Goal: Information Seeking & Learning: Learn about a topic

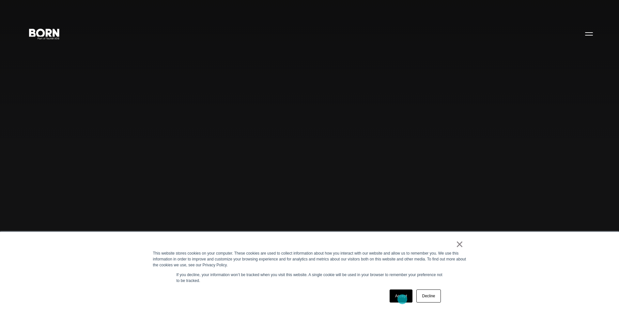
drag, startPoint x: 402, startPoint y: 300, endPoint x: 405, endPoint y: 297, distance: 3.5
click at [403, 300] on link "Accept" at bounding box center [401, 296] width 23 height 13
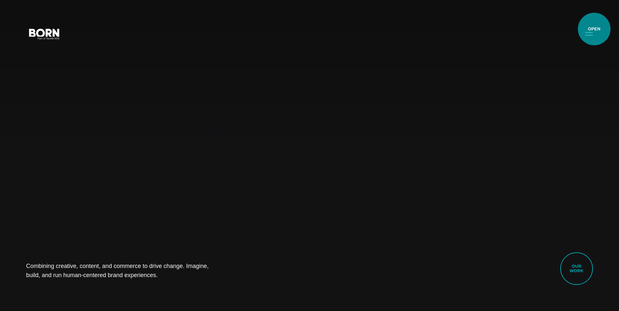
click at [594, 29] on button "Primary Menu" at bounding box center [589, 34] width 16 height 14
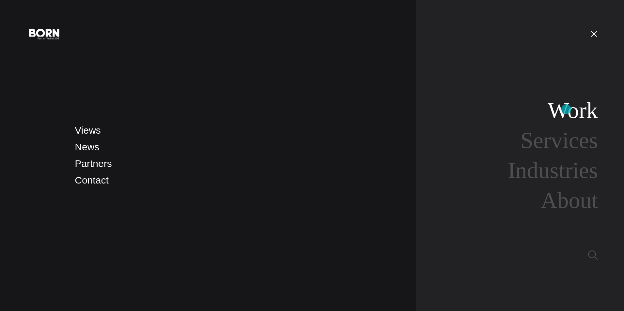
click at [566, 109] on link "Work" at bounding box center [573, 110] width 50 height 25
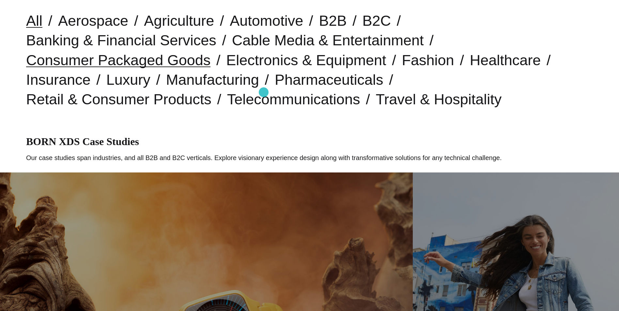
scroll to position [131, 0]
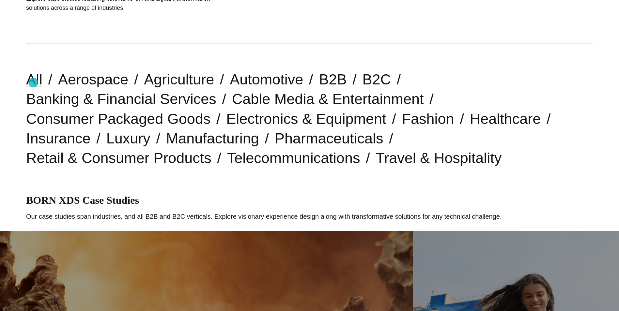
click at [33, 83] on link "All" at bounding box center [34, 79] width 16 height 17
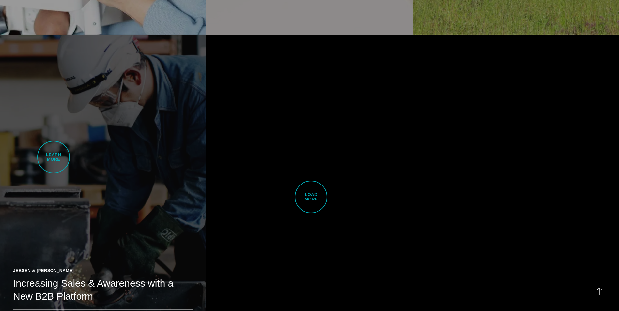
scroll to position [1958, 0]
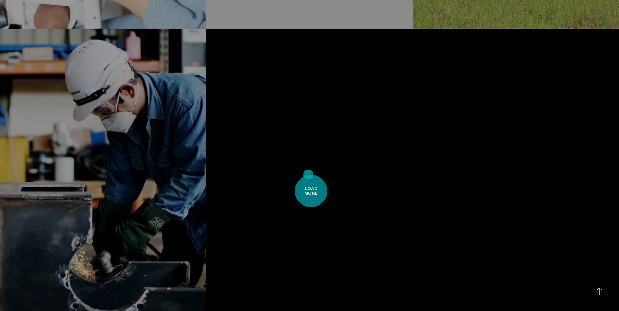
click at [308, 175] on span "Load More" at bounding box center [311, 191] width 33 height 33
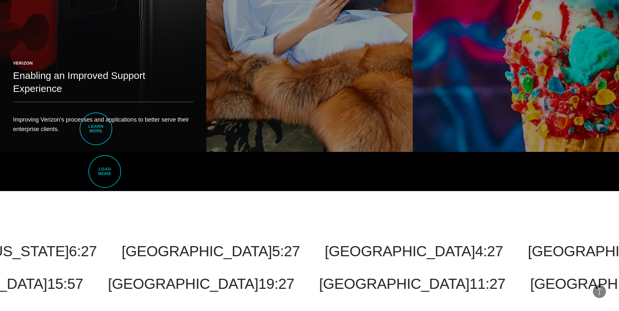
scroll to position [3785, 0]
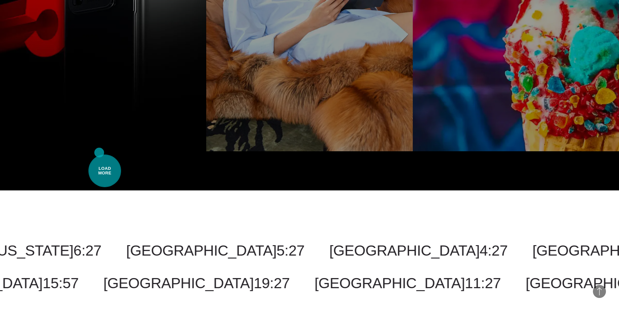
click at [99, 155] on span "Load More" at bounding box center [104, 171] width 33 height 33
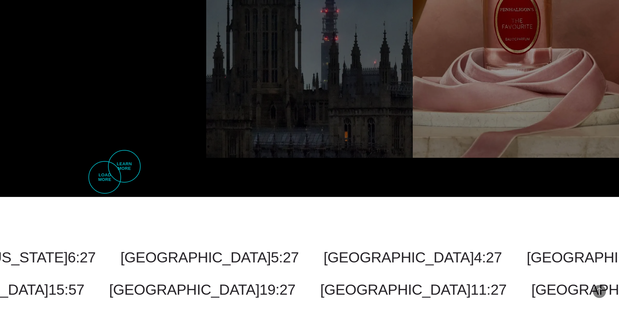
scroll to position [5416, 0]
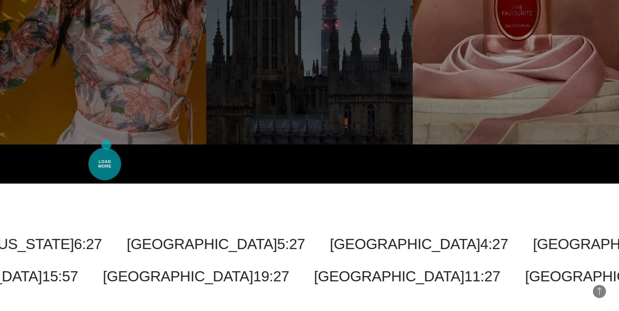
click at [106, 148] on span "Load More" at bounding box center [104, 164] width 33 height 33
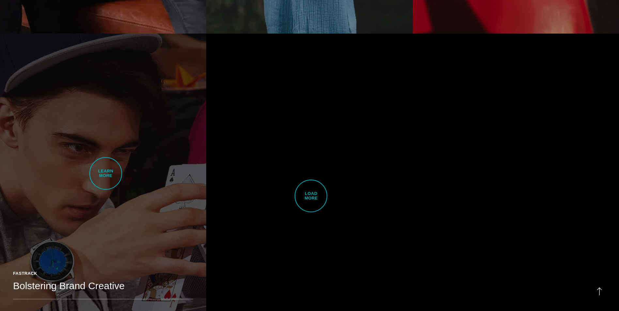
scroll to position [7211, 0]
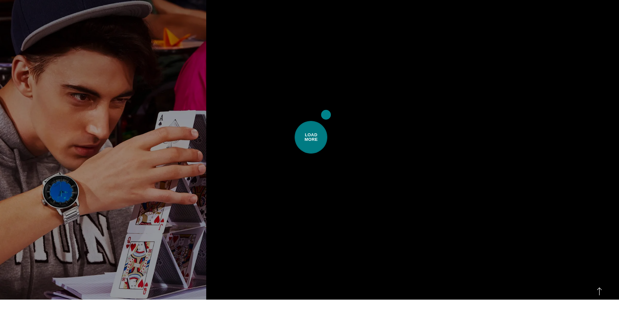
click at [326, 121] on span "Load More" at bounding box center [311, 137] width 33 height 33
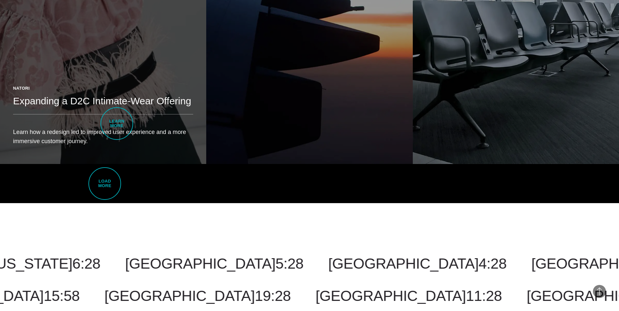
scroll to position [8647, 0]
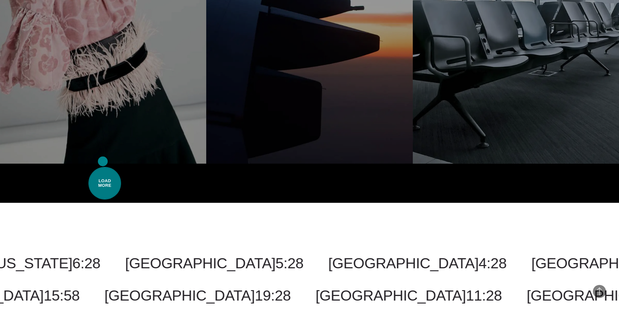
click at [103, 167] on span "Load More" at bounding box center [104, 183] width 33 height 33
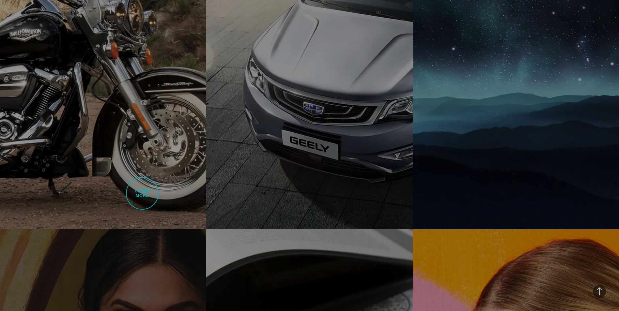
scroll to position [7929, 0]
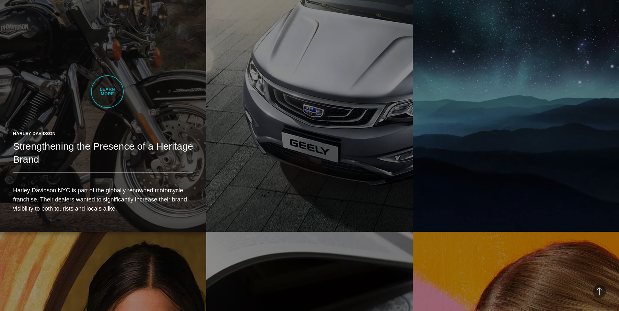
click at [107, 92] on link "Harley Davidson Strengthening the Presence of a Heritage Brand Harley Davidson …" at bounding box center [103, 69] width 206 height 325
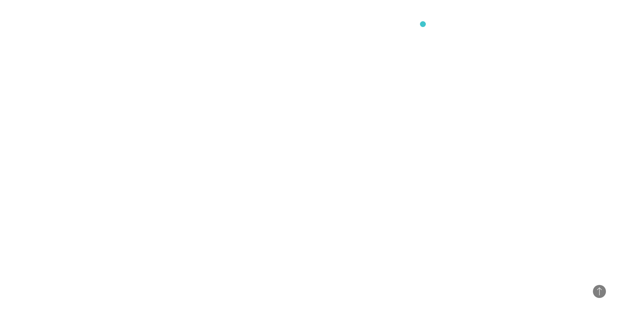
scroll to position [4046, 0]
